Goal: Information Seeking & Learning: Learn about a topic

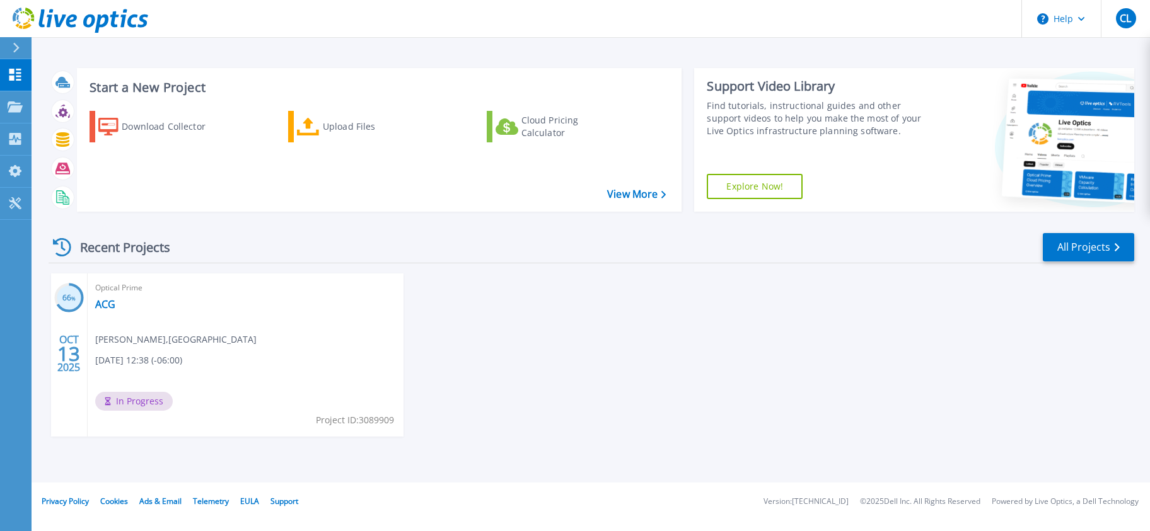
click at [569, 347] on div "66 % OCT 13 2025 Optical Prime ACG Chip Langowski , Arapahoe County 10/13/2025,…" at bounding box center [586, 368] width 1096 height 189
click at [107, 306] on link "ACG" at bounding box center [105, 304] width 20 height 13
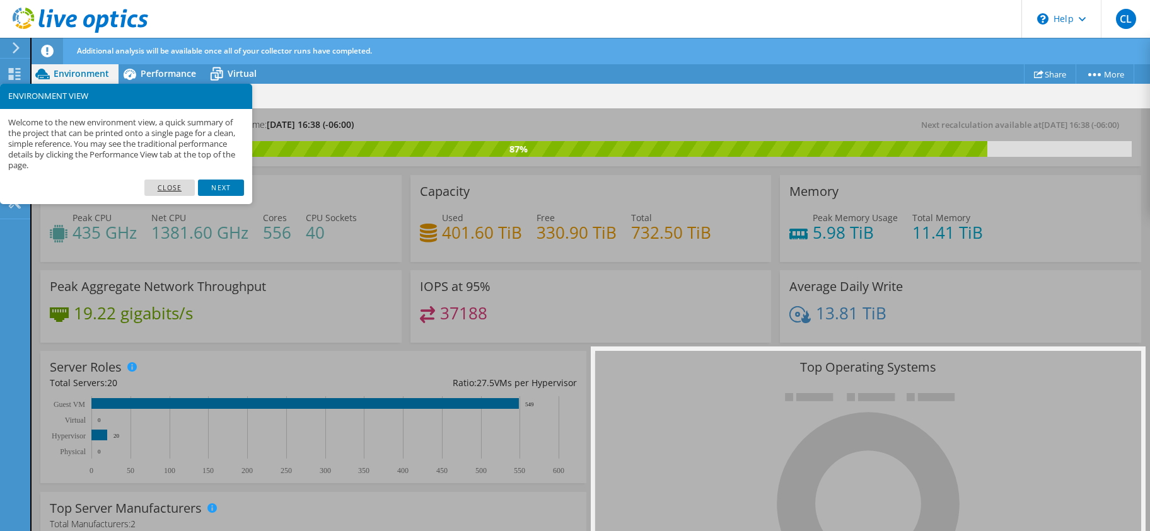
click at [155, 185] on link "Close" at bounding box center [169, 188] width 51 height 16
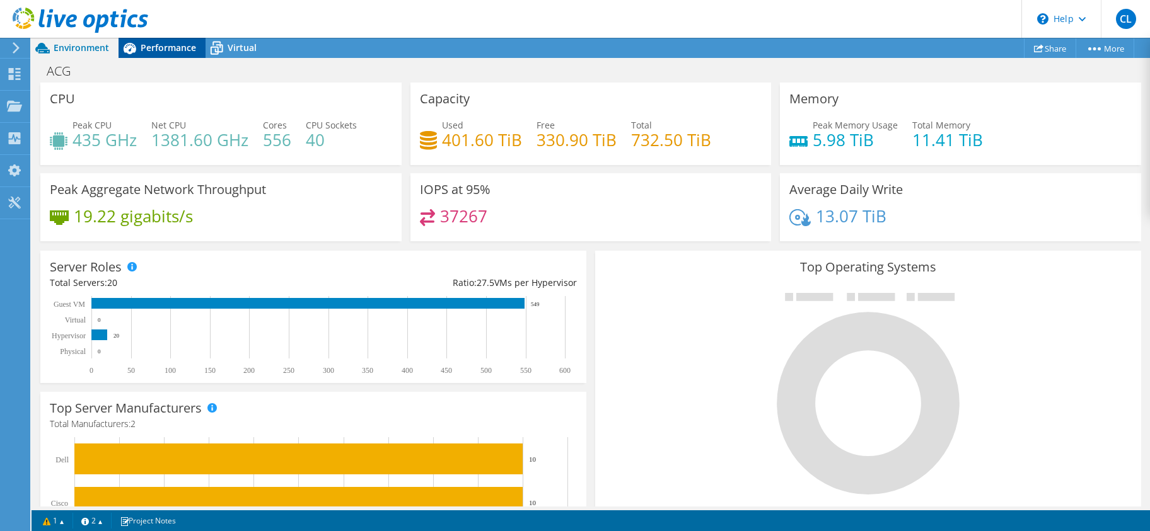
click at [150, 50] on span "Performance" at bounding box center [168, 48] width 55 height 12
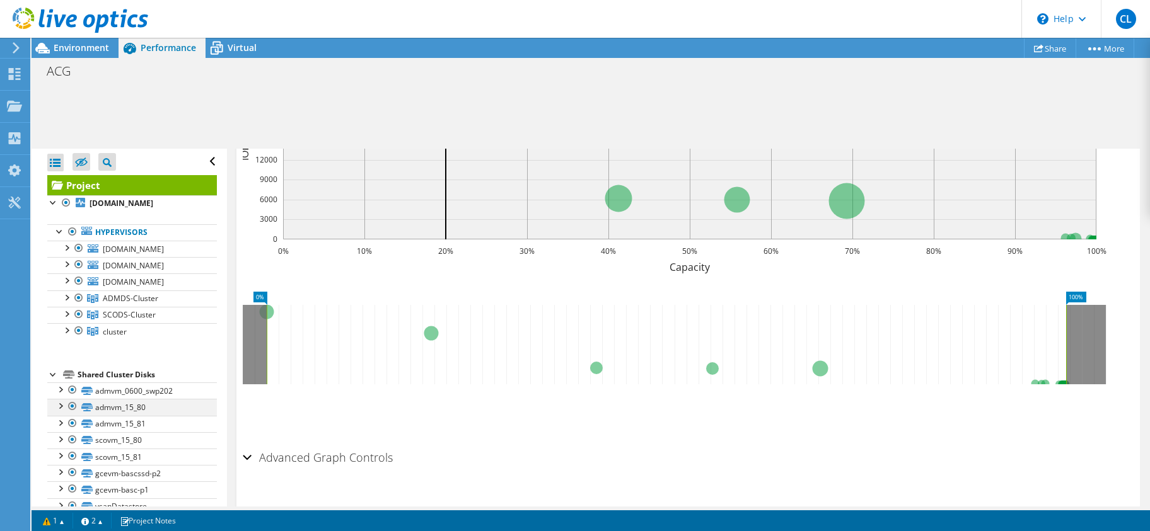
click at [61, 406] on div at bounding box center [60, 405] width 13 height 13
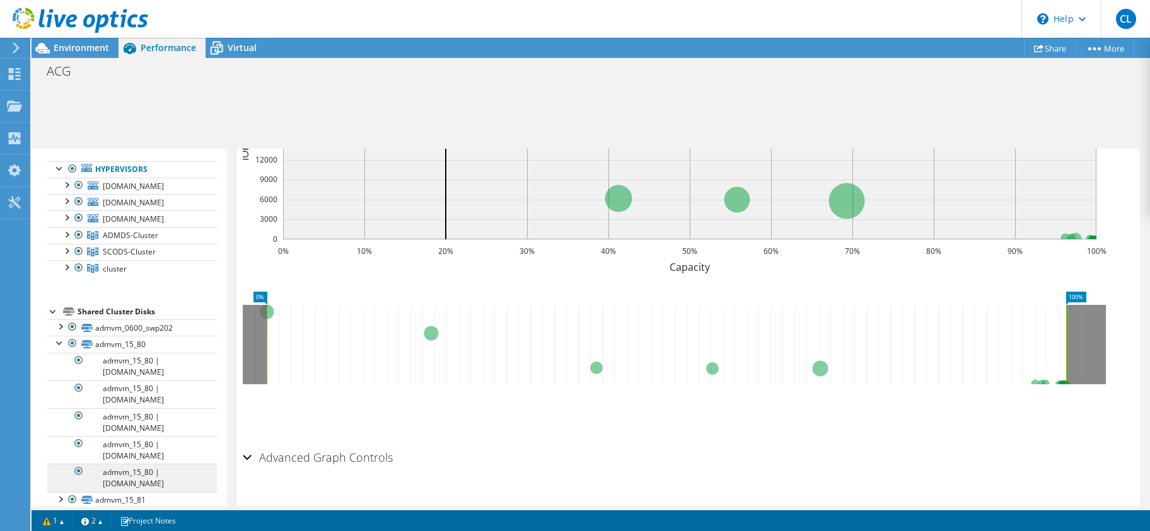
scroll to position [126, 0]
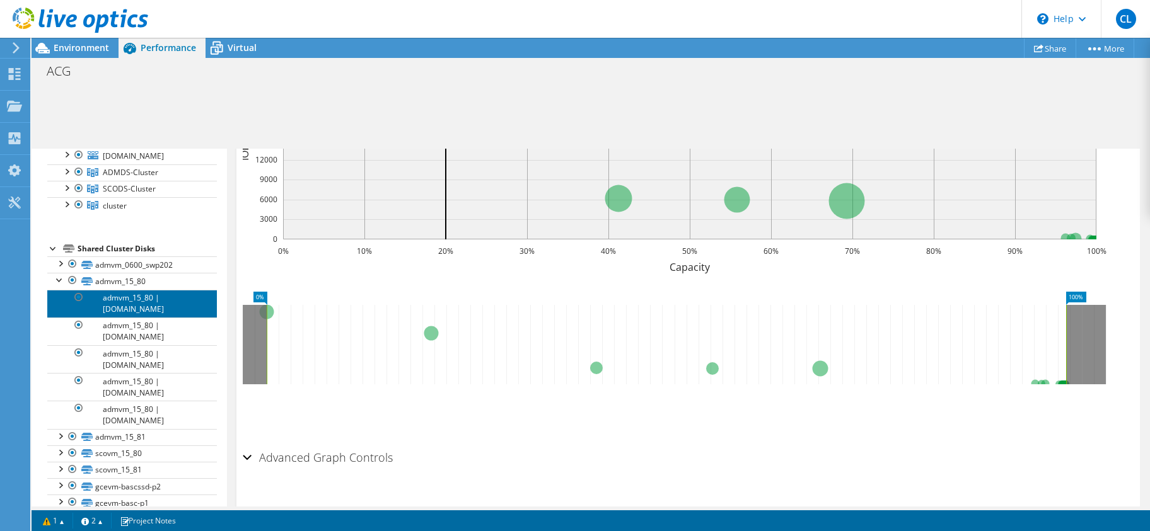
click at [146, 297] on link "admvm_15_80 | admvmesxip6ds.co.arapahoe.co.us" at bounding box center [132, 304] width 170 height 28
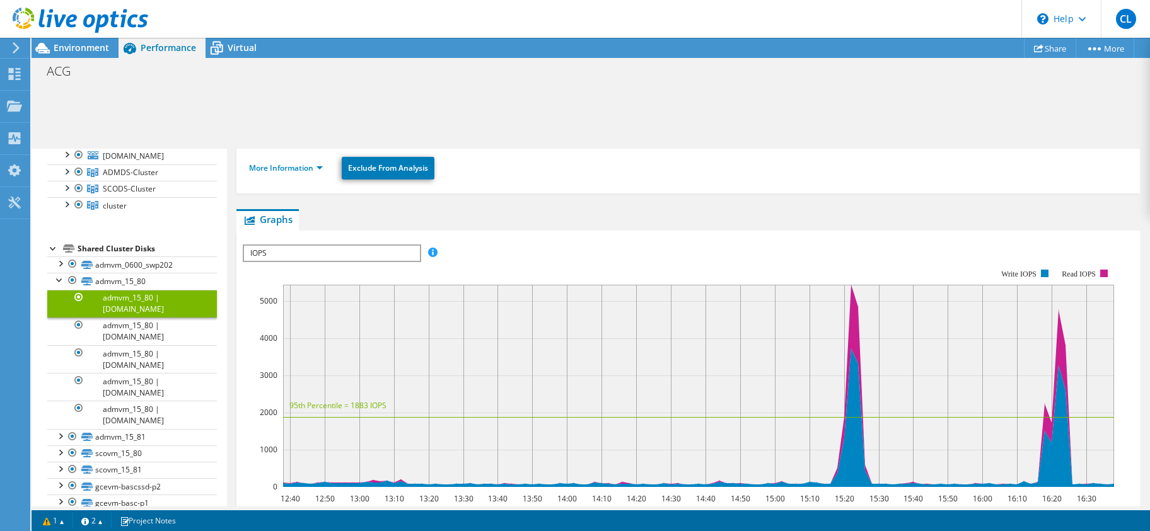
scroll to position [217, 0]
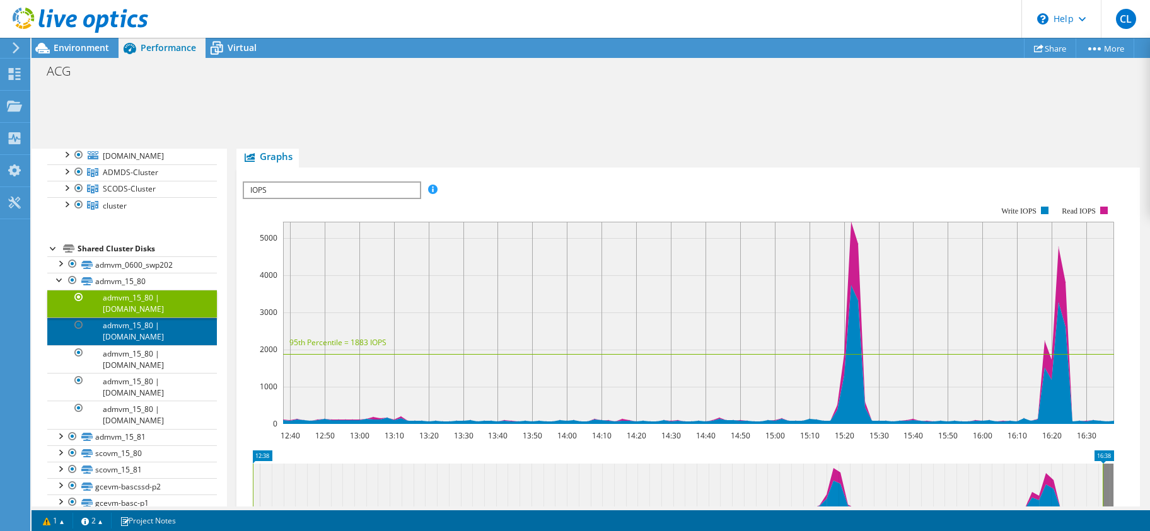
click at [126, 330] on link "admvm_15_80 | admvmesxip7ds.co.arapahoe.co.us" at bounding box center [132, 332] width 170 height 28
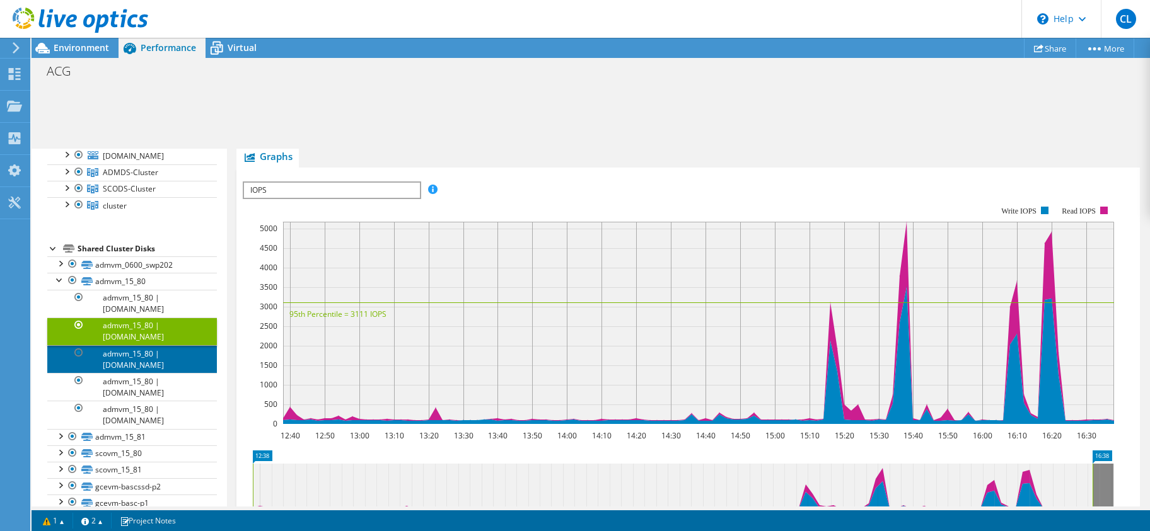
click at [142, 356] on link "admvm_15_80 | admvmesxip5ds.co.arapahoe.co.us" at bounding box center [132, 360] width 170 height 28
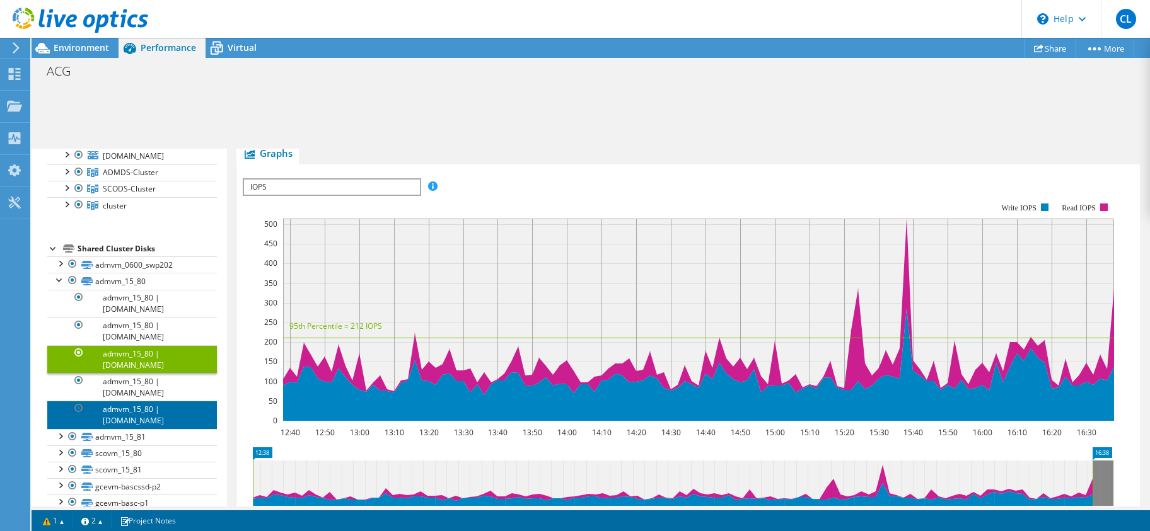
click at [140, 414] on link "admvm_15_80 | admvmesxip2ds.co.arapahoe.co.us" at bounding box center [132, 415] width 170 height 28
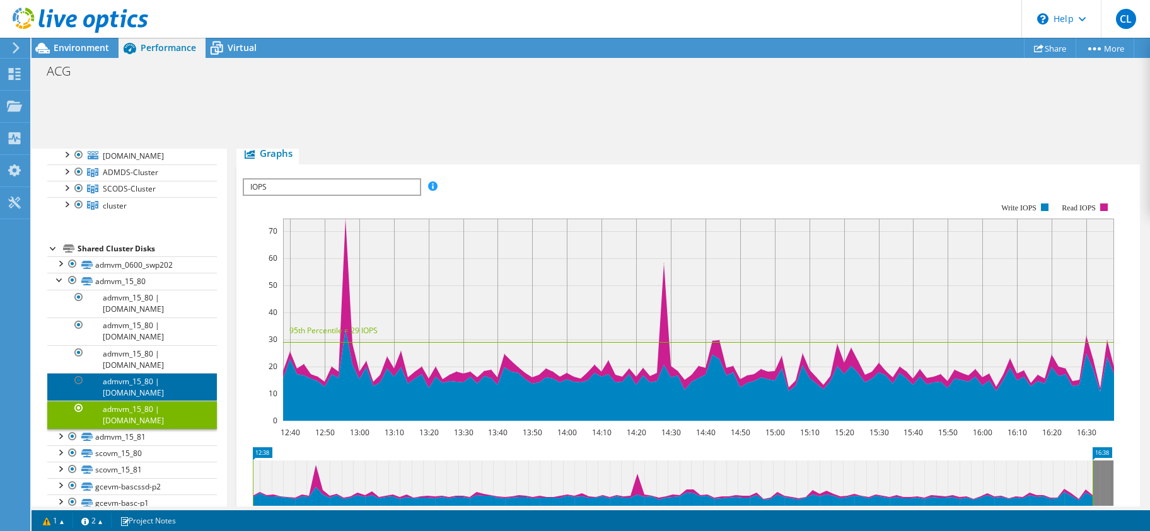
click at [146, 392] on link "admvm_15_80 | admvmesxip8ds.co.arapahoe.co.us" at bounding box center [132, 387] width 170 height 28
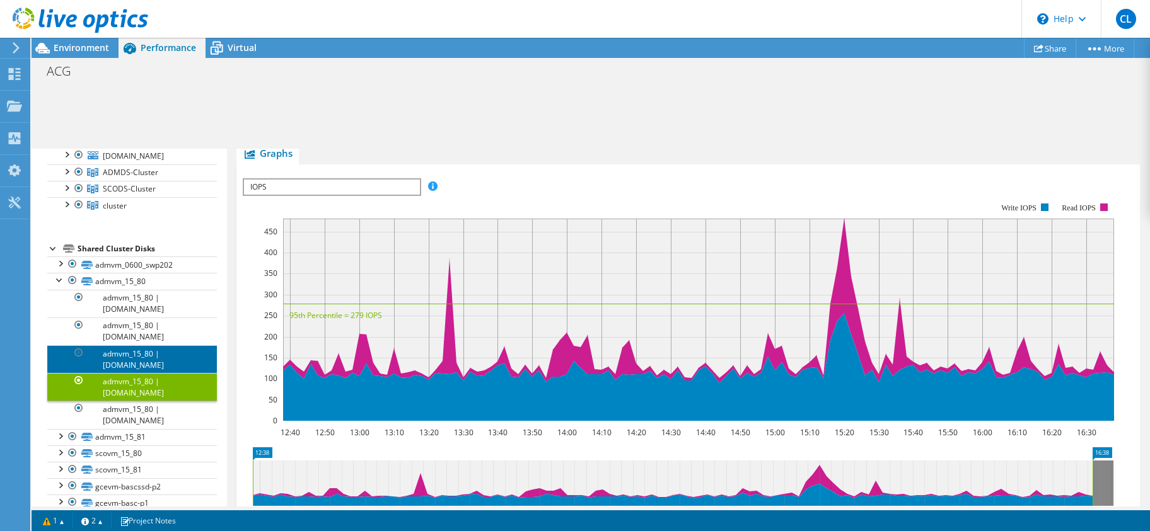
click at [151, 356] on link "admvm_15_80 | admvmesxip5ds.co.arapahoe.co.us" at bounding box center [132, 360] width 170 height 28
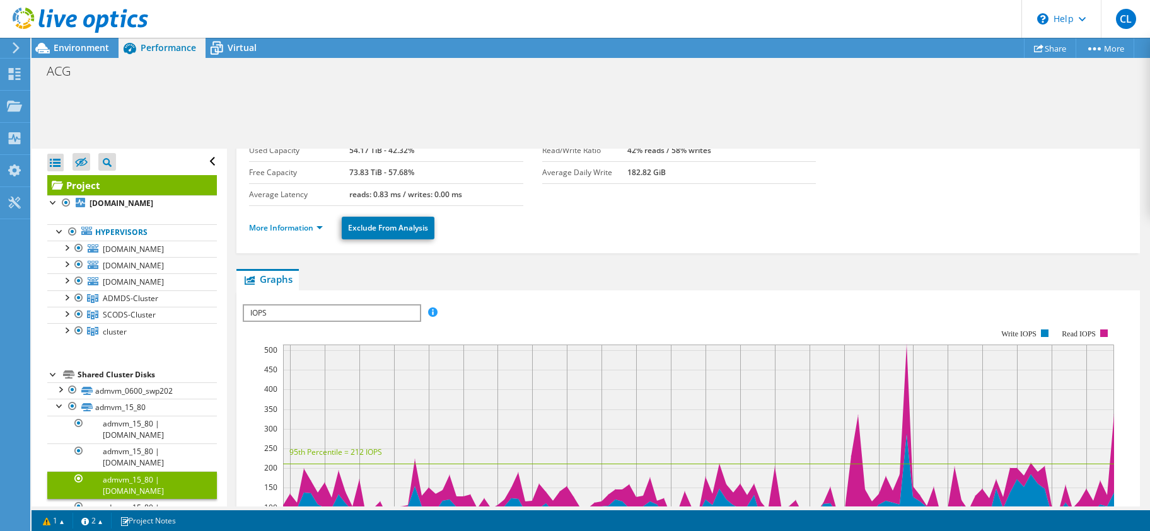
scroll to position [0, 0]
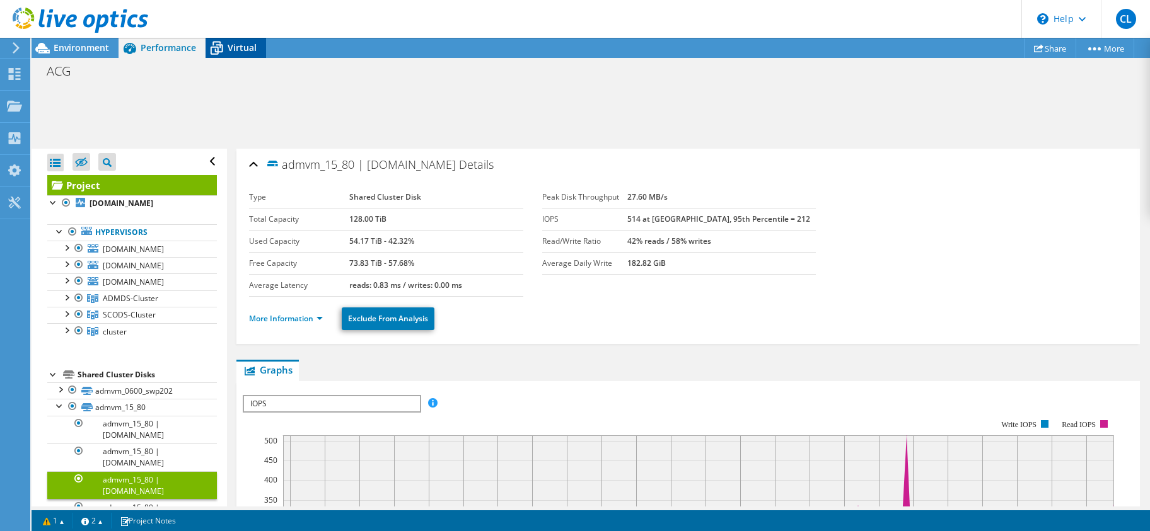
click at [237, 44] on span "Virtual" at bounding box center [242, 48] width 29 height 12
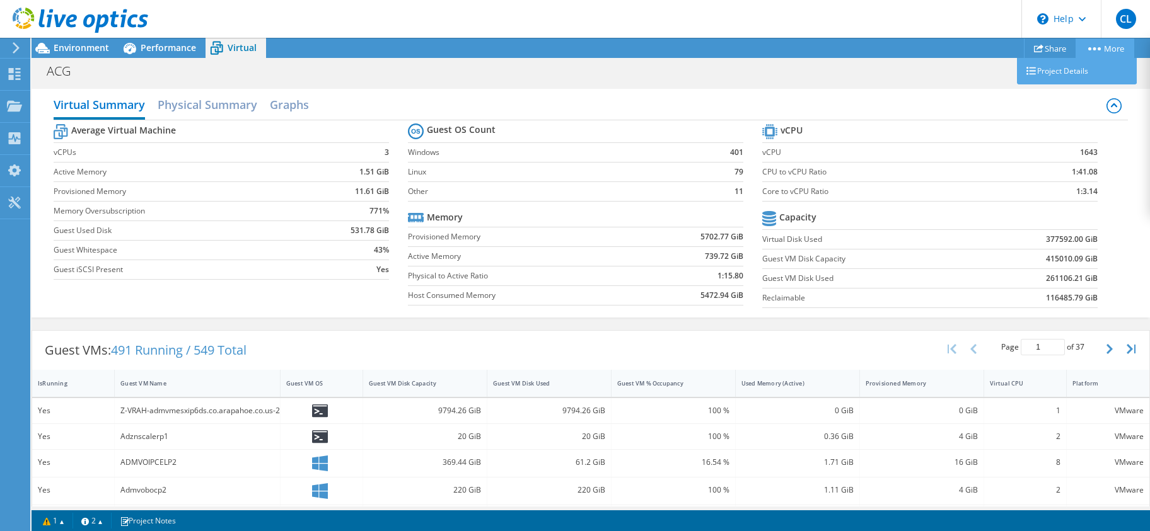
click at [1097, 47] on icon at bounding box center [1094, 48] width 13 height 3
click at [1035, 49] on icon at bounding box center [1038, 48] width 9 height 9
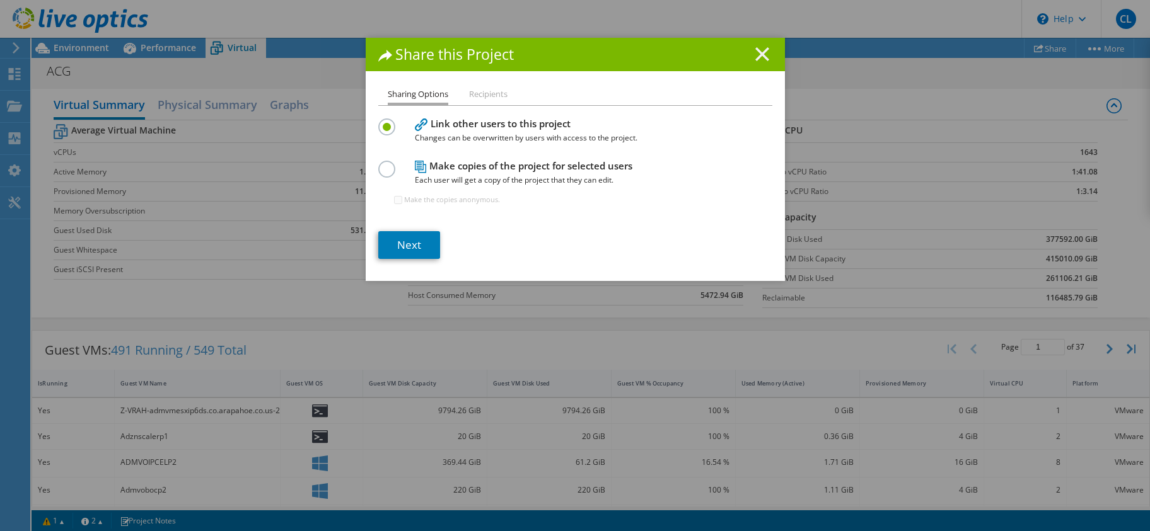
click at [756, 53] on line at bounding box center [762, 54] width 13 height 13
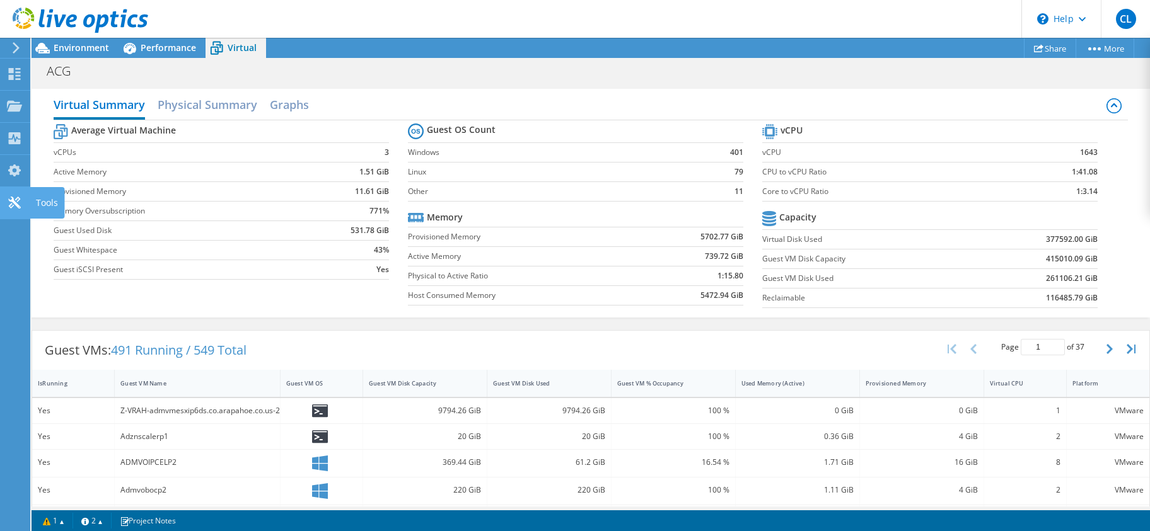
click at [13, 202] on icon at bounding box center [14, 203] width 15 height 12
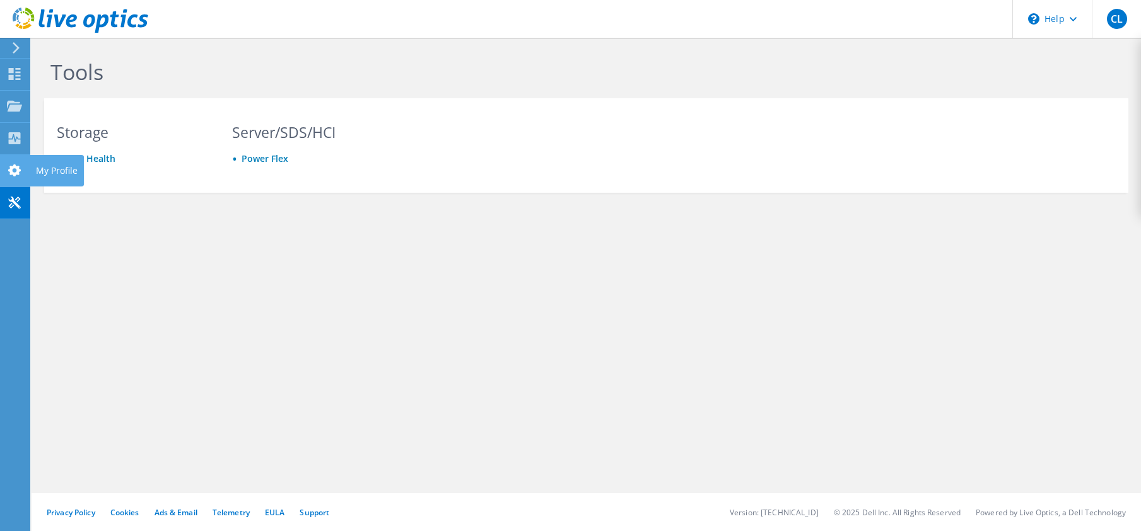
click at [10, 166] on use at bounding box center [14, 171] width 13 height 12
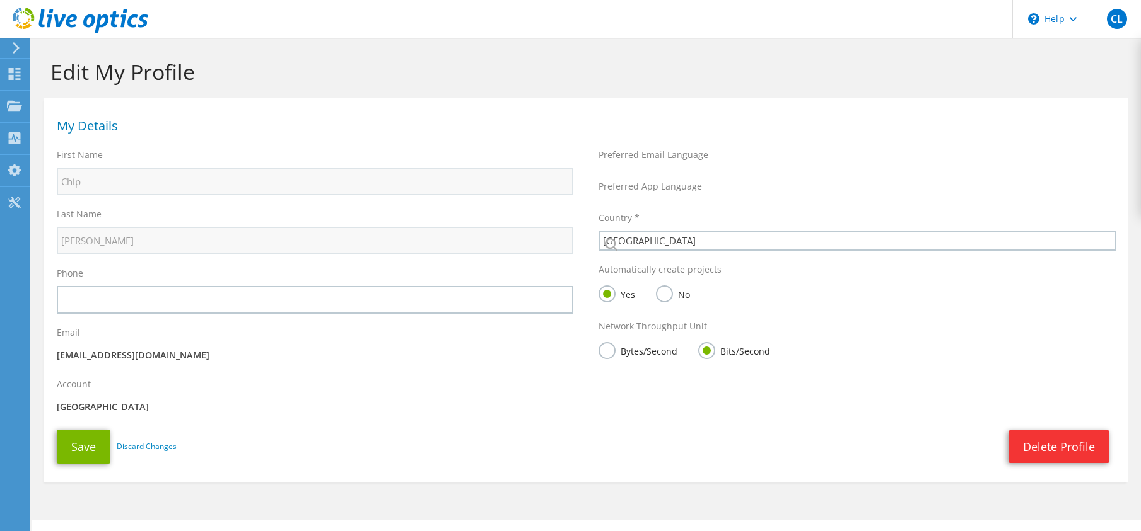
select select "224"
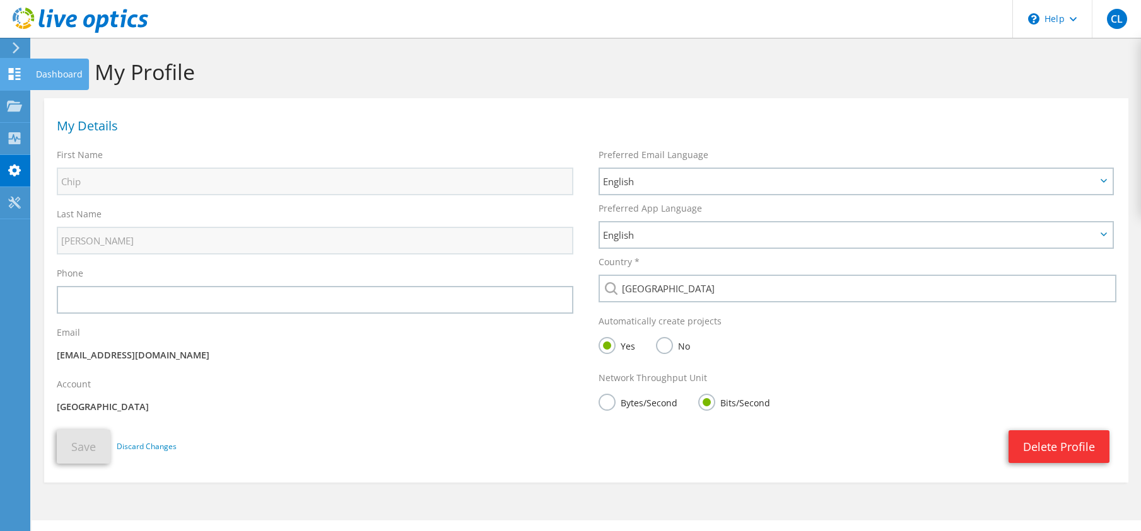
click at [13, 71] on use at bounding box center [15, 74] width 12 height 12
